Goal: Task Accomplishment & Management: Manage account settings

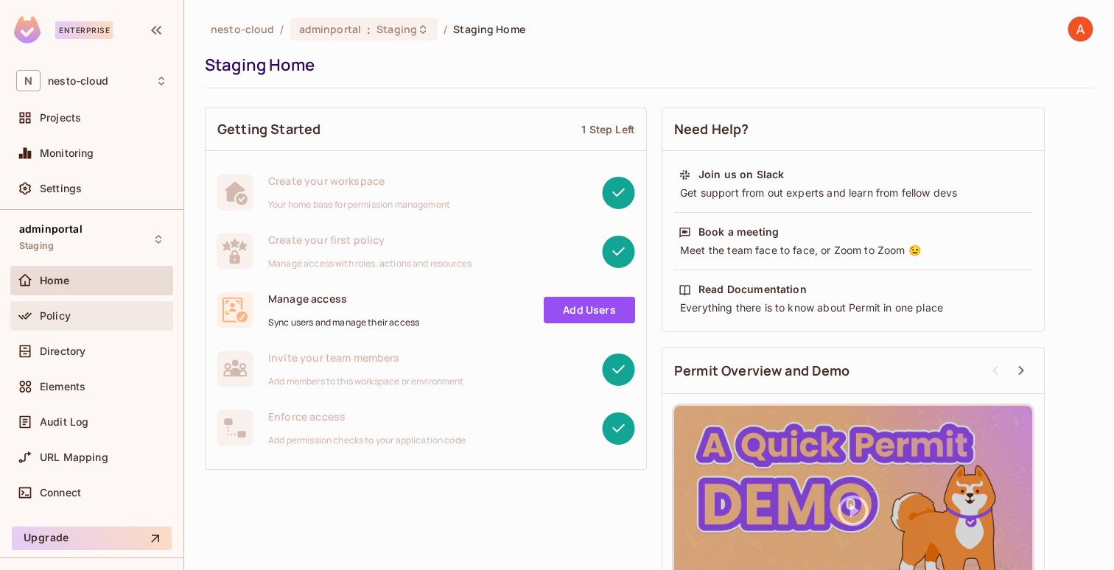
click at [108, 312] on div "Policy" at bounding box center [103, 316] width 127 height 12
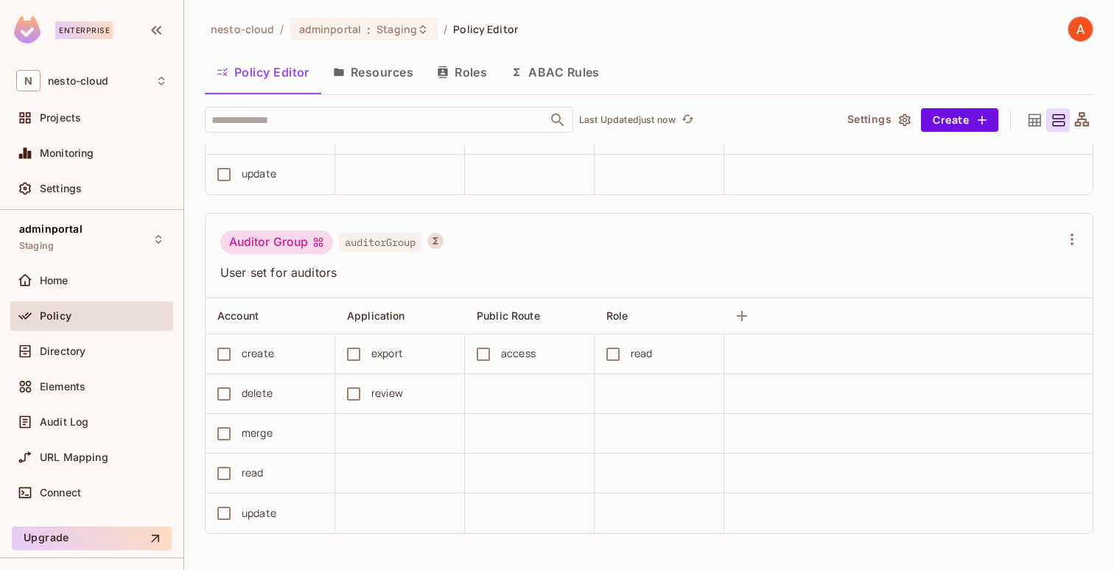
scroll to position [1, 0]
click at [1049, 552] on button "Save Changes" at bounding box center [1056, 547] width 91 height 24
click at [373, 345] on div "export" at bounding box center [387, 353] width 32 height 16
click at [1058, 539] on button "Save Changes" at bounding box center [1056, 547] width 91 height 24
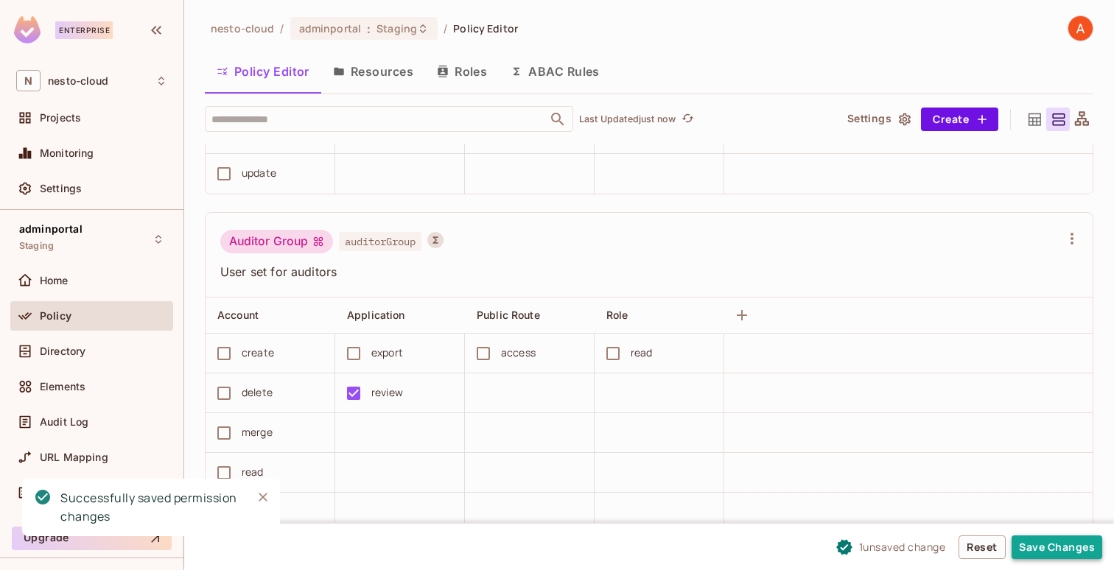
click at [1030, 544] on button "Save Changes" at bounding box center [1056, 547] width 91 height 24
